Goal: Task Accomplishment & Management: Manage account settings

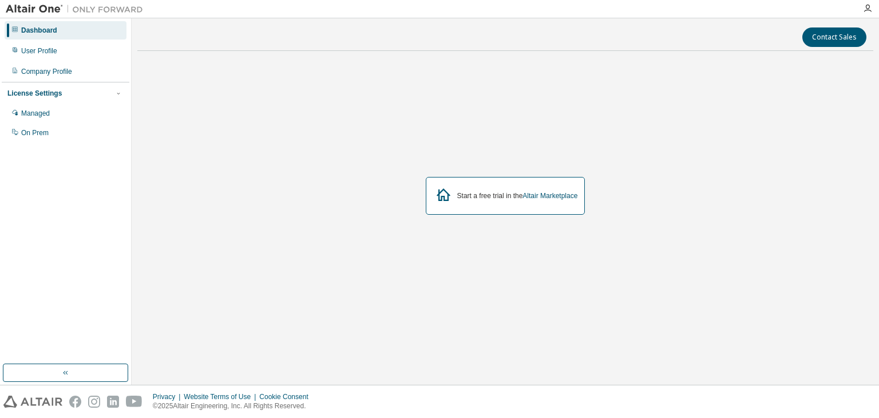
click at [477, 193] on div "Start a free trial in the Altair Marketplace" at bounding box center [517, 195] width 121 height 9
click at [549, 196] on link "Altair Marketplace" at bounding box center [549, 196] width 55 height 8
click at [57, 131] on div "On Prem" at bounding box center [66, 133] width 122 height 18
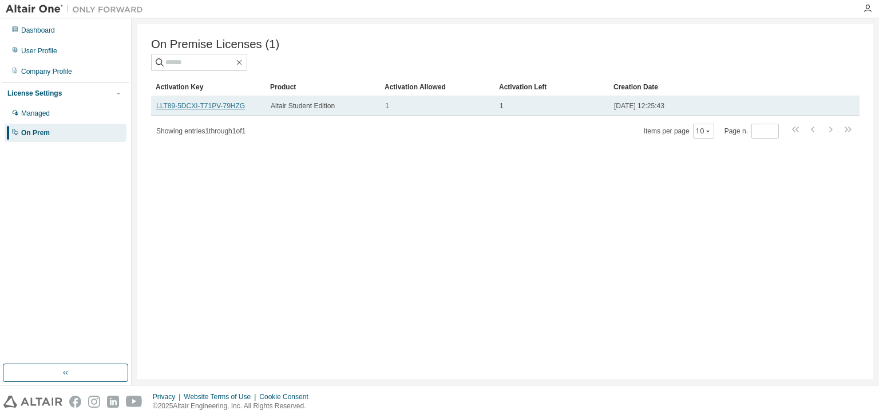
click at [178, 106] on link "LLT89-5DCXI-T71PV-79HZG" at bounding box center [200, 106] width 89 height 8
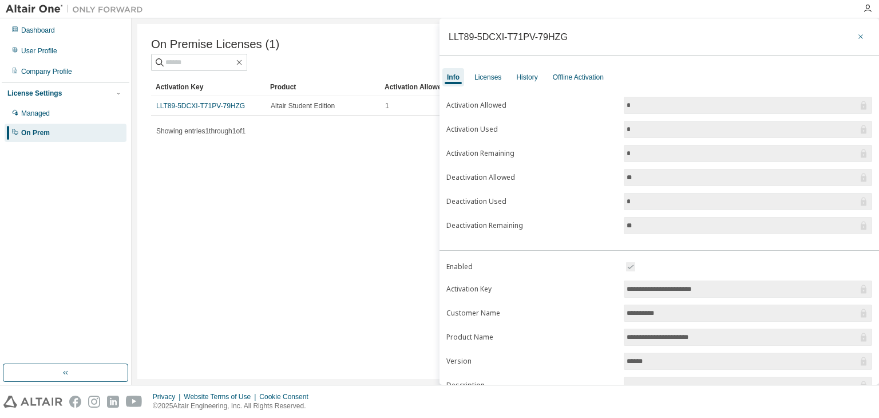
click at [856, 35] on icon "button" at bounding box center [860, 36] width 8 height 9
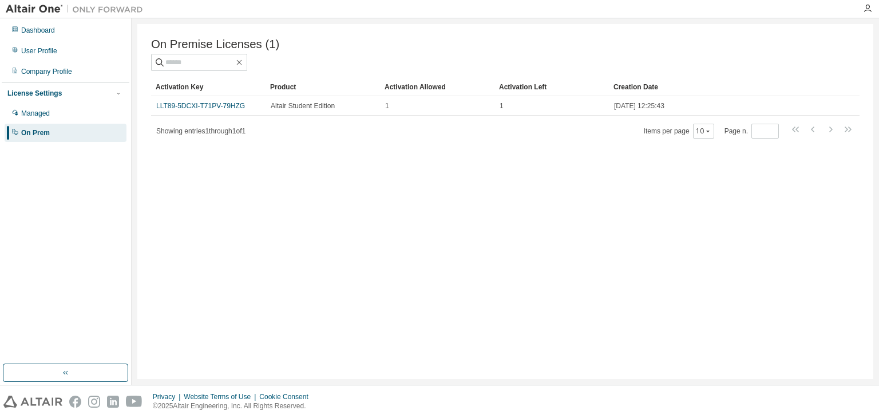
click at [318, 209] on div "On Premise Licenses (1) Clear Load Save Save As Field Operator Value Select fil…" at bounding box center [505, 201] width 736 height 355
